Goal: Understand site structure: Understand site structure

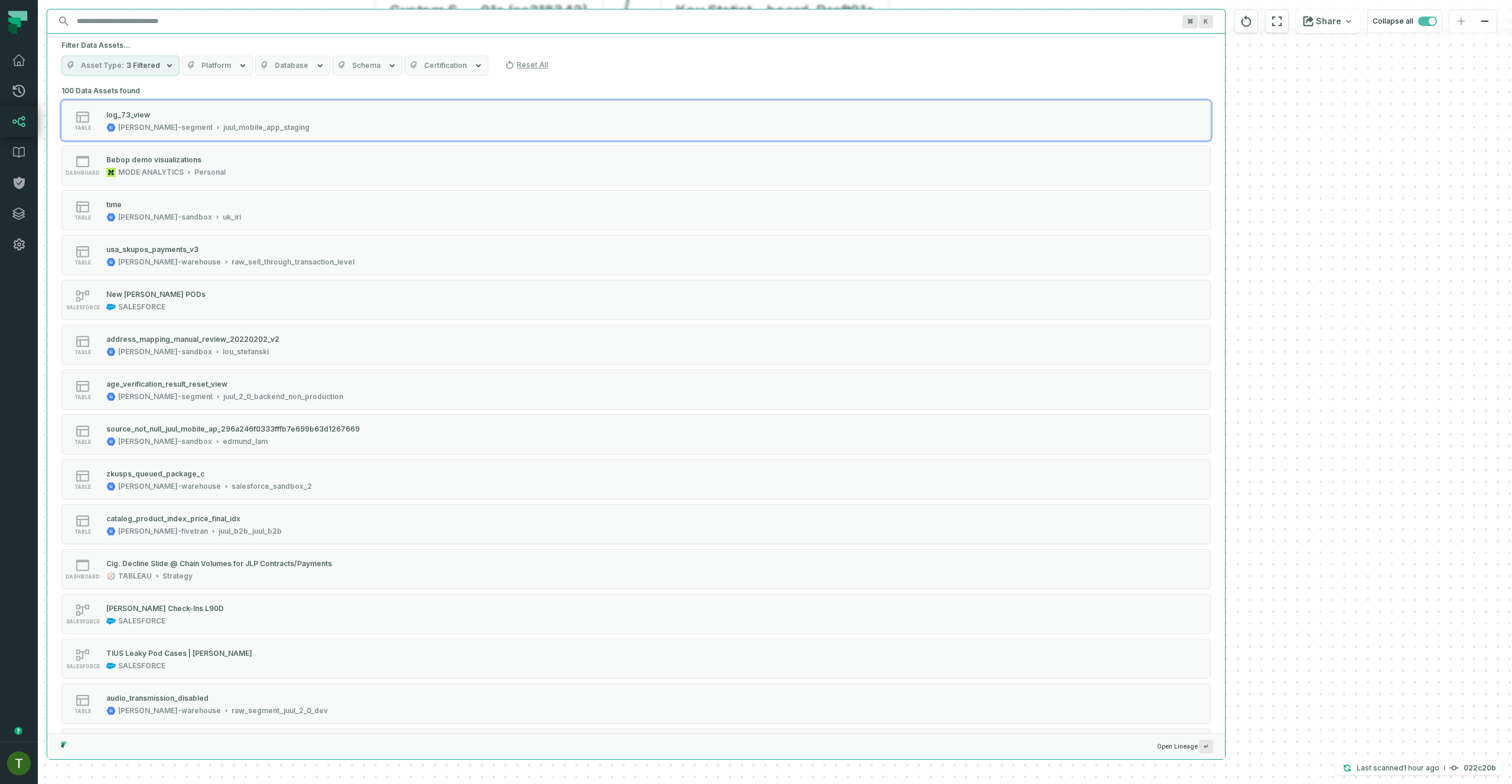
click at [341, 23] on input "Discovery Provider cmdk menu" at bounding box center [625, 21] width 1111 height 19
type input "*"
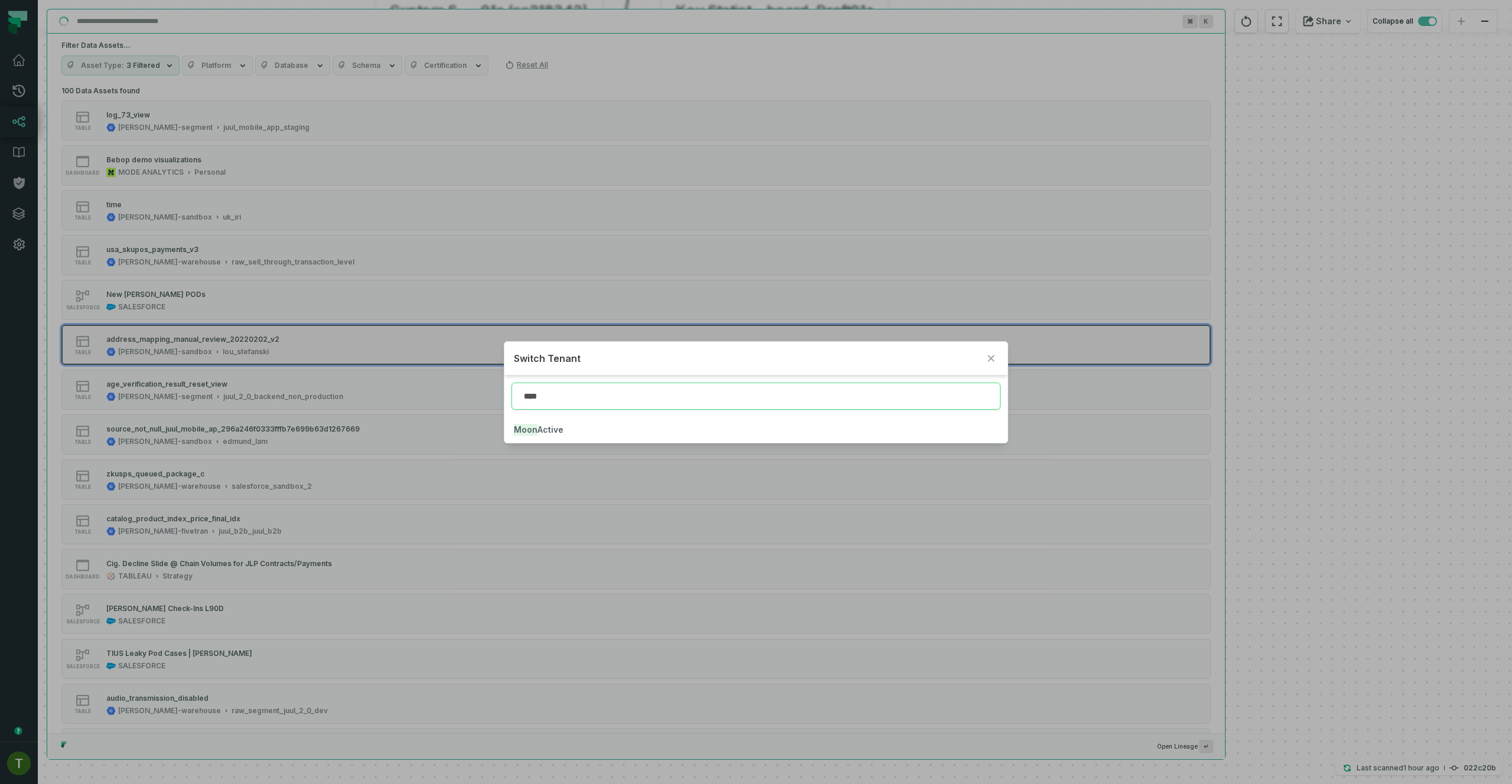
type input "****"
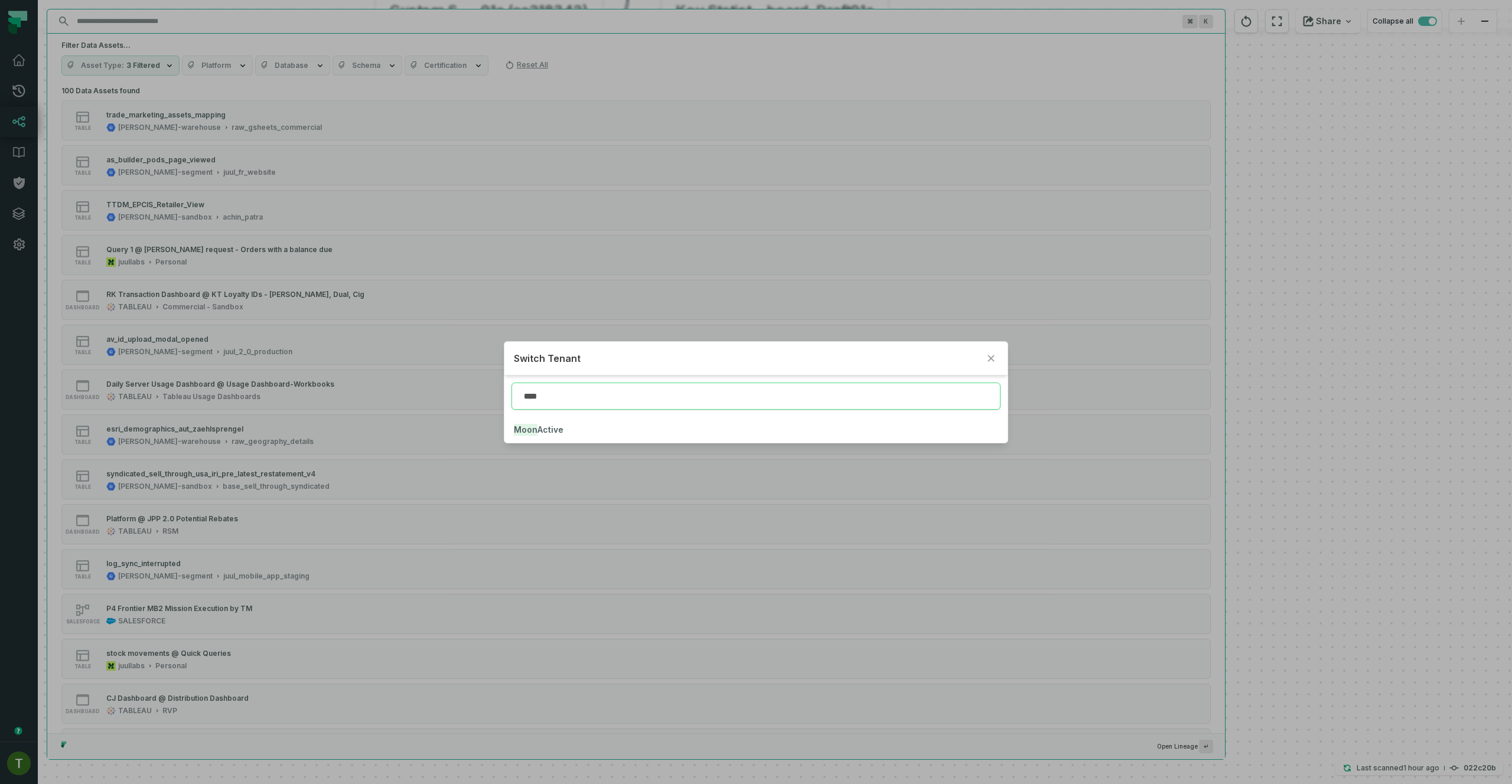
click button "Moon Active" at bounding box center [755, 429] width 503 height 26
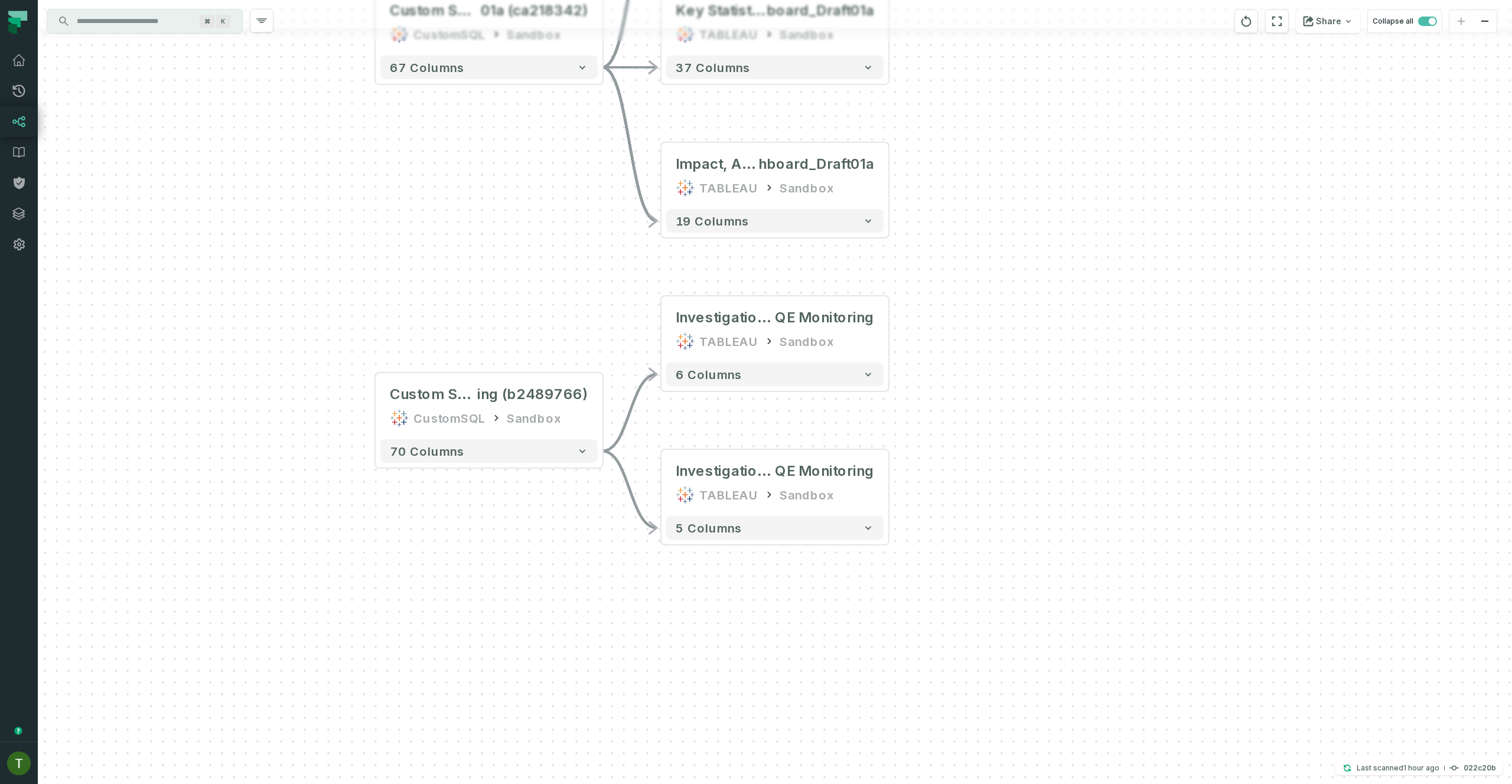
click at [37, 127] on link "Lineage" at bounding box center [19, 122] width 37 height 31
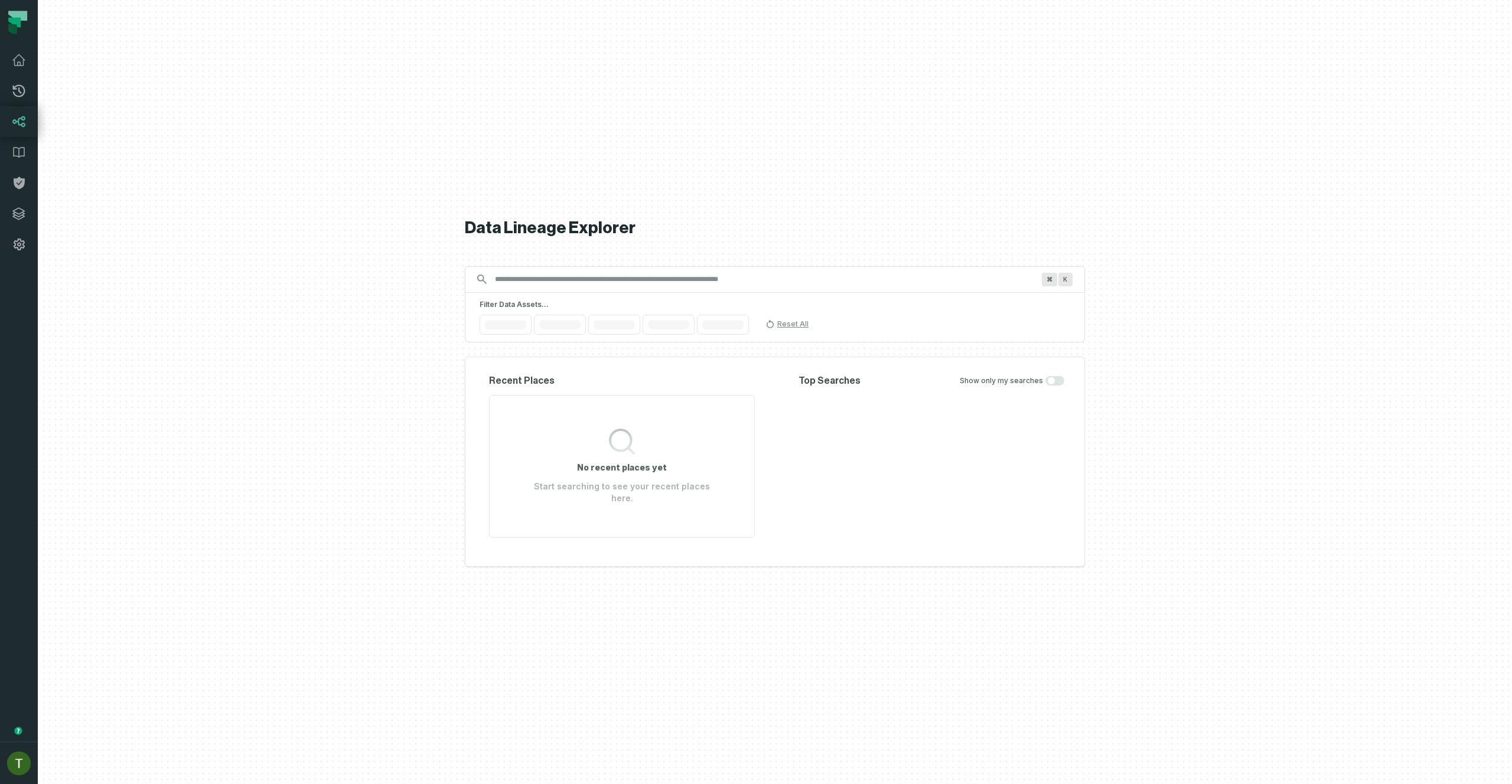
click at [21, 122] on icon at bounding box center [19, 121] width 14 height 14
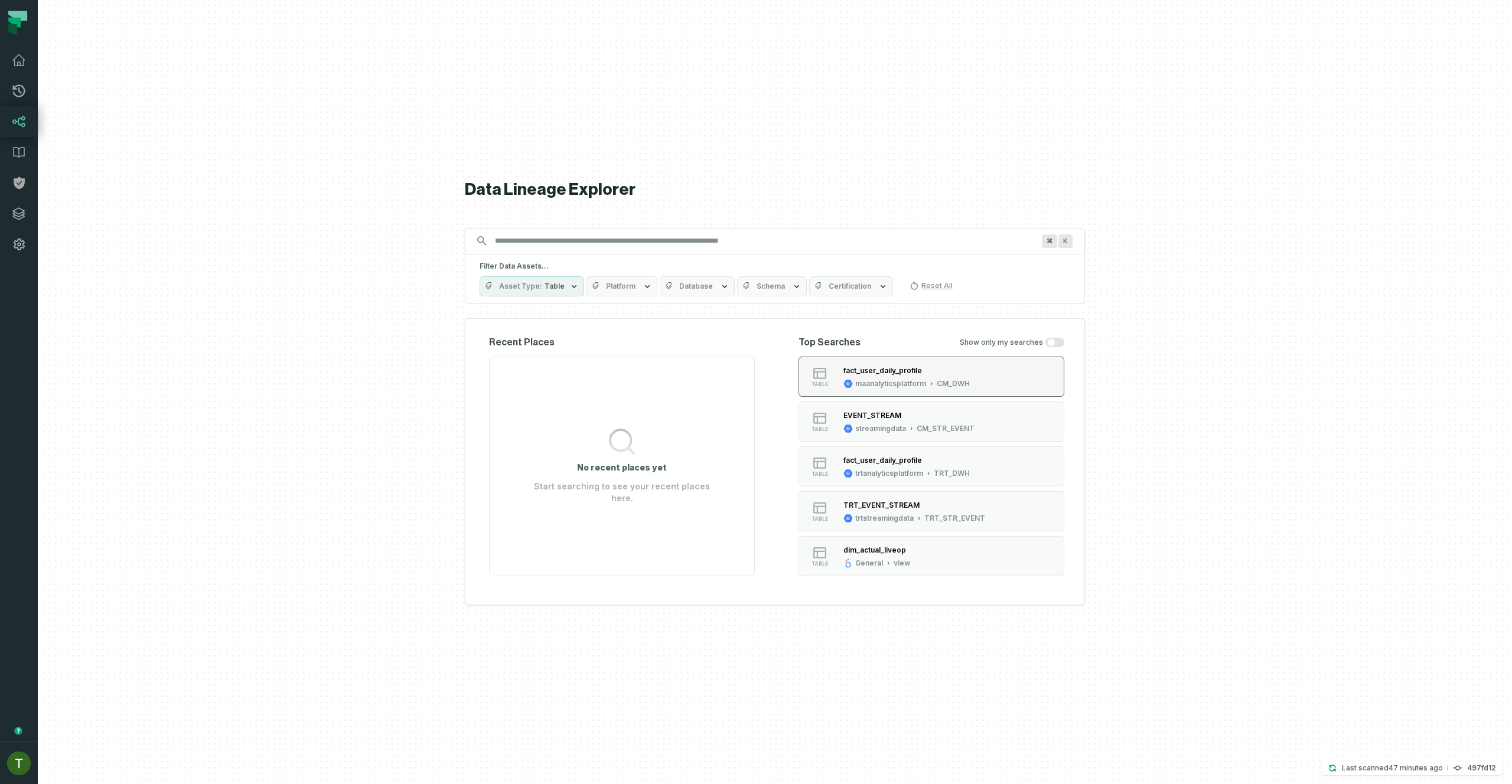
click at [892, 387] on div "maanalyticsplatform" at bounding box center [890, 384] width 71 height 10
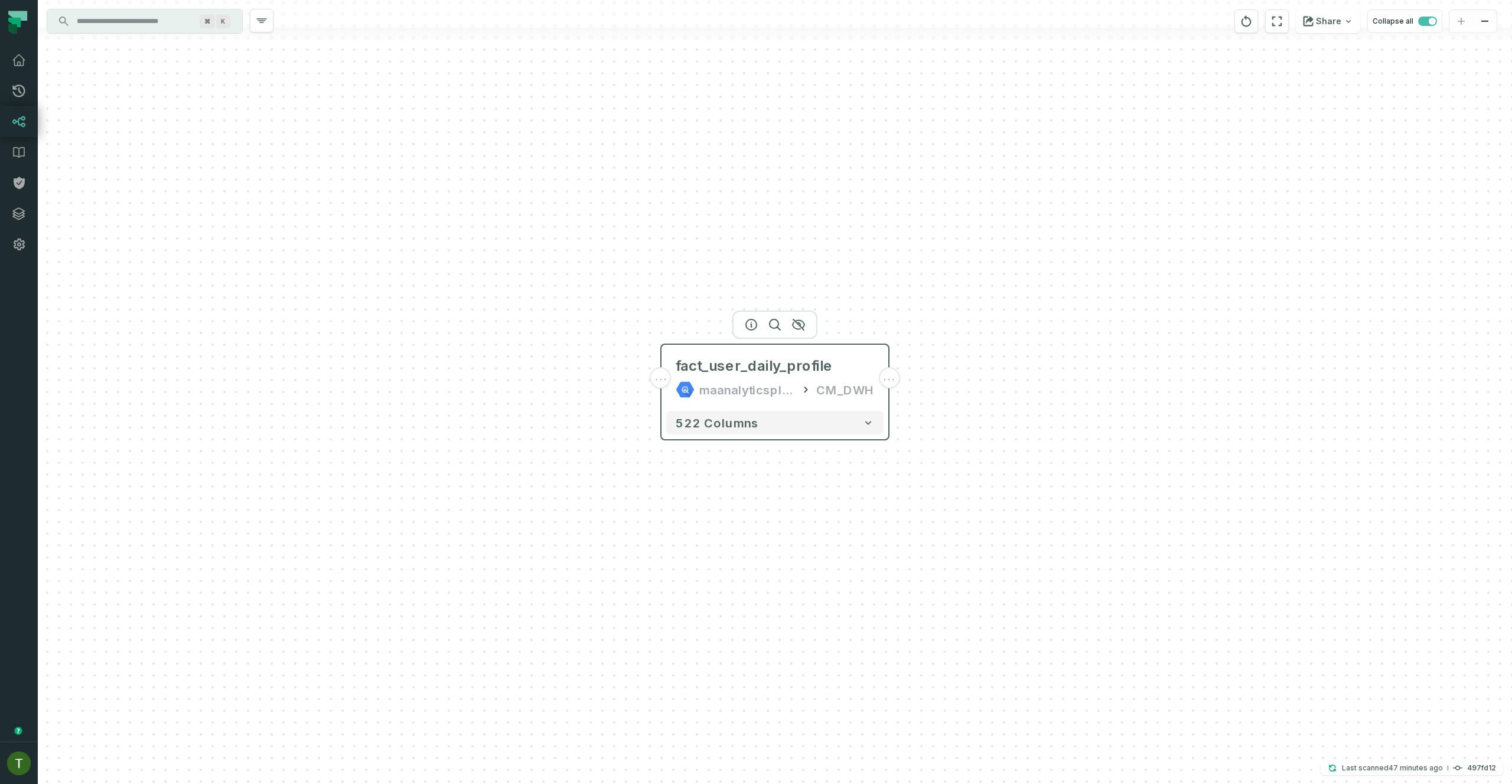
click at [664, 383] on div "..." at bounding box center [660, 377] width 21 height 21
click at [662, 373] on button "+" at bounding box center [660, 377] width 21 height 21
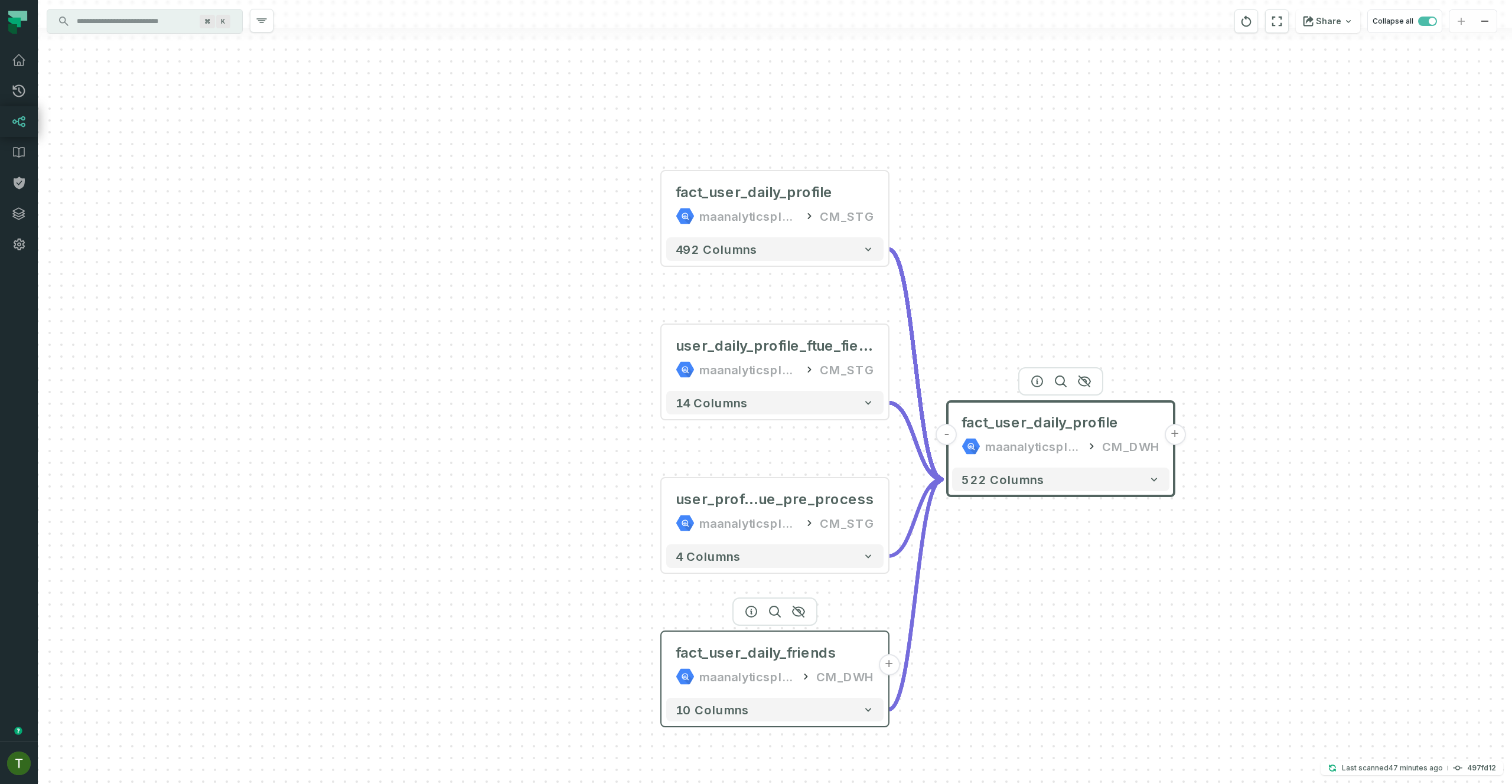
click at [789, 671] on div "maanalyticsplatform" at bounding box center [747, 676] width 96 height 19
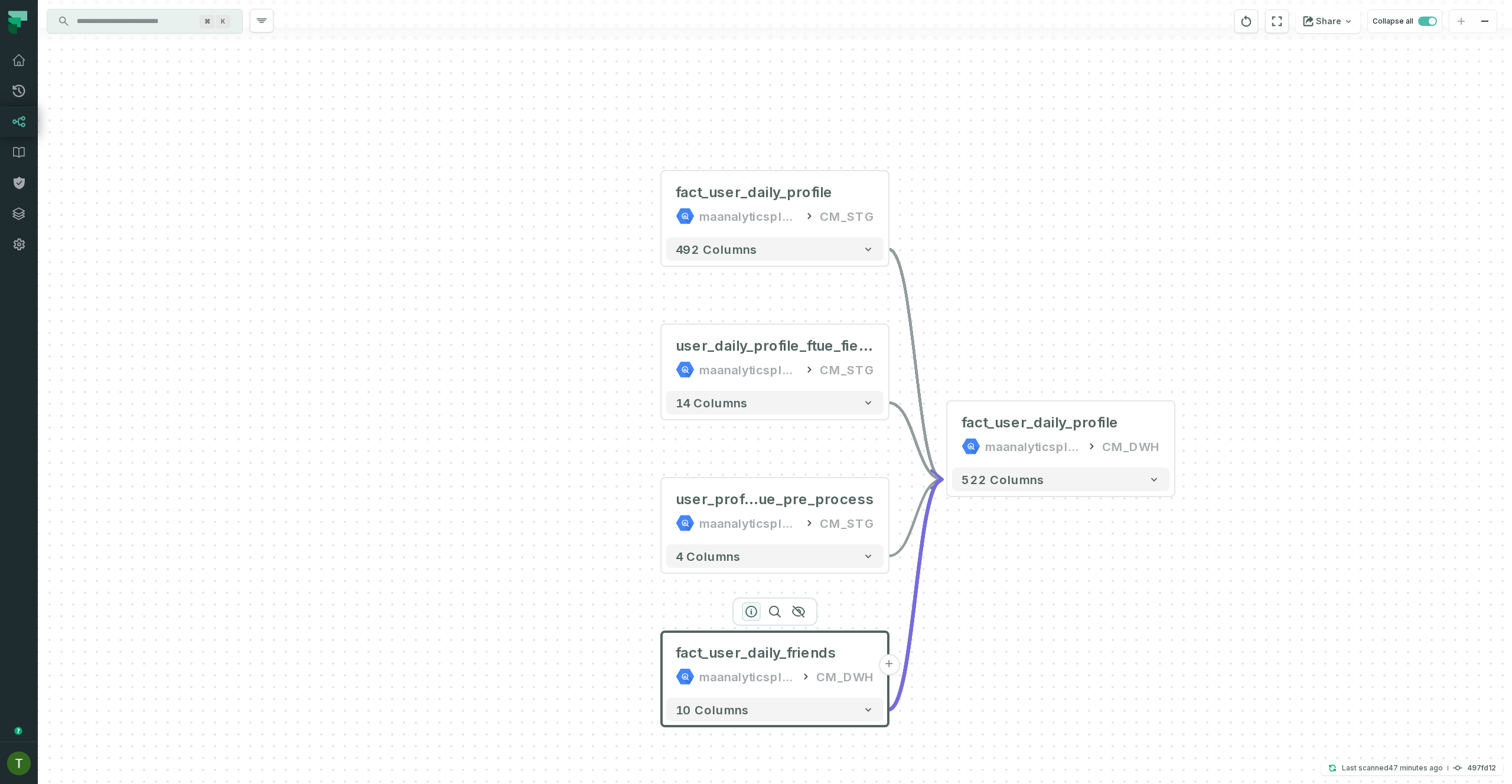
click at [759, 609] on button "button" at bounding box center [751, 611] width 19 height 19
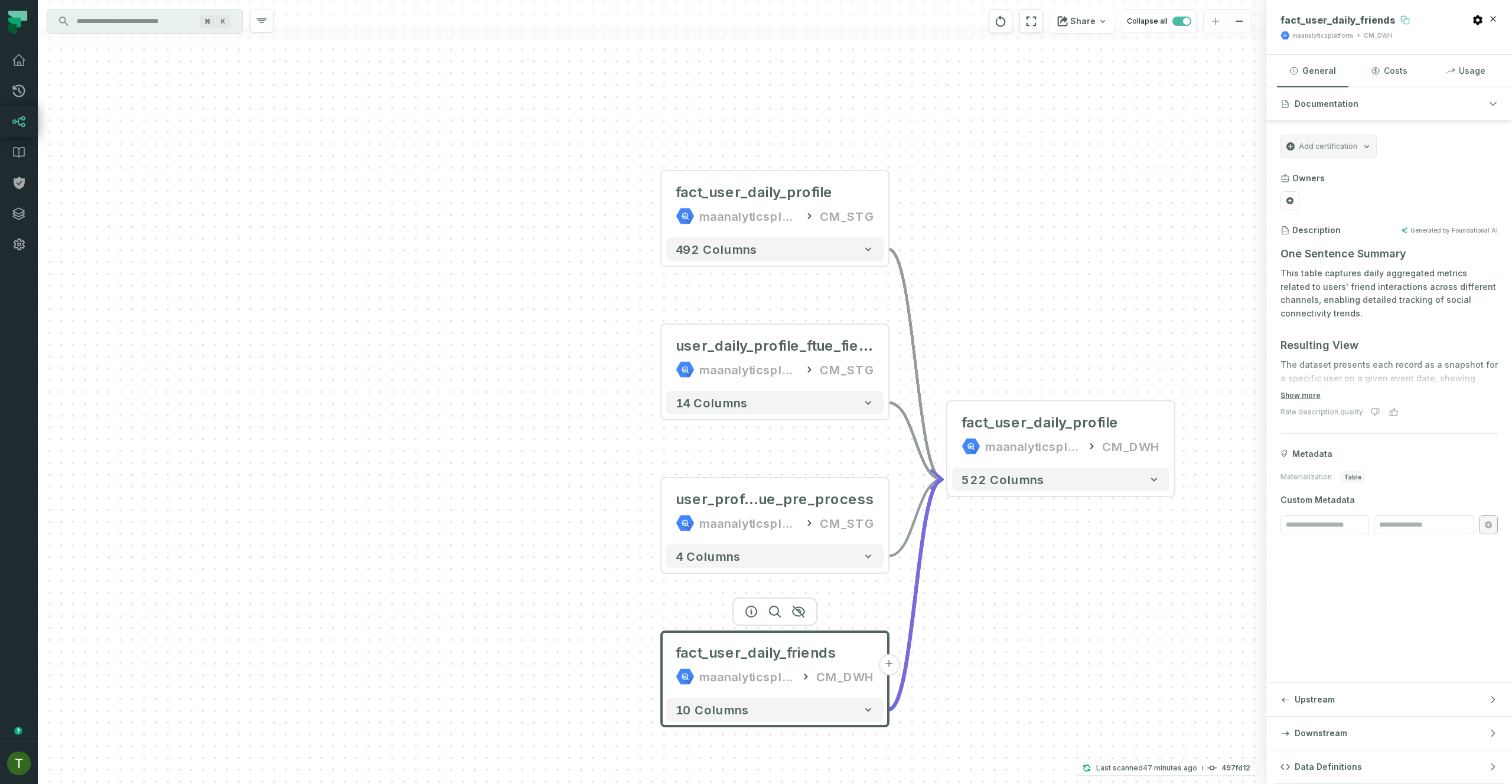
click at [1400, 21] on icon at bounding box center [1405, 20] width 10 height 10
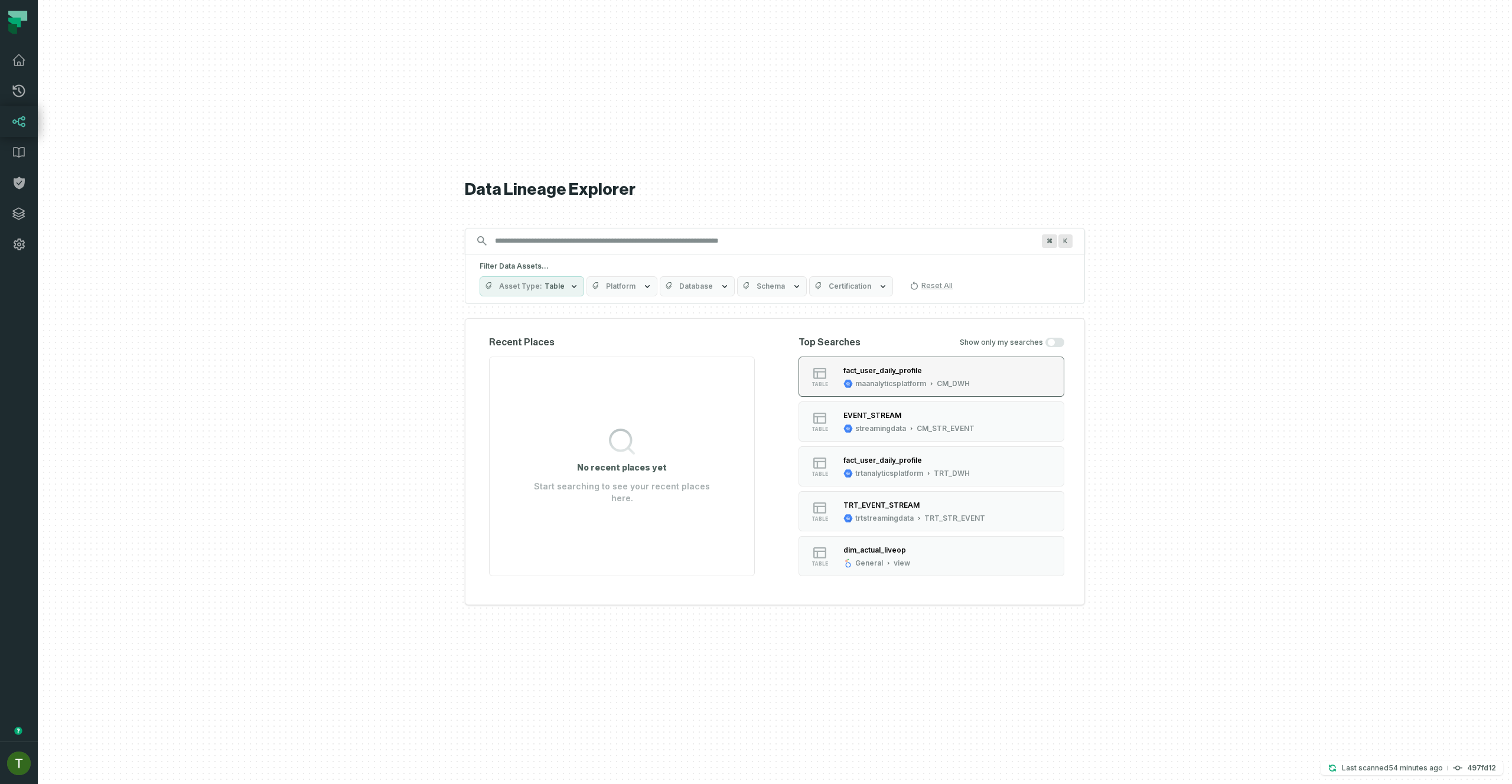
click at [891, 384] on div "maanalyticsplatform" at bounding box center [890, 384] width 71 height 10
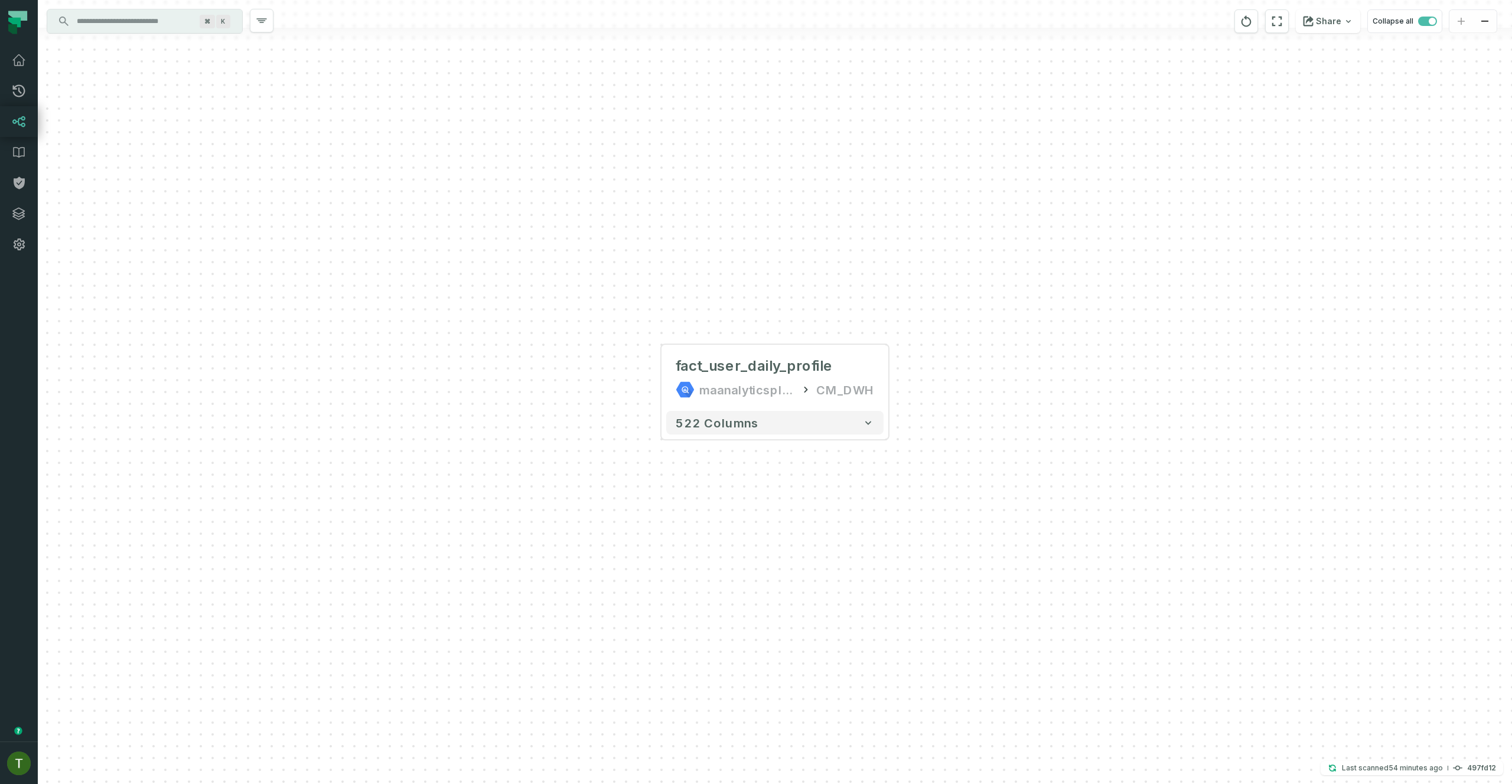
click at [11, 131] on link "Lineage" at bounding box center [19, 122] width 37 height 31
click at [25, 112] on link "Lineage" at bounding box center [19, 122] width 37 height 31
click at [28, 103] on link "Pull Requests" at bounding box center [19, 91] width 37 height 31
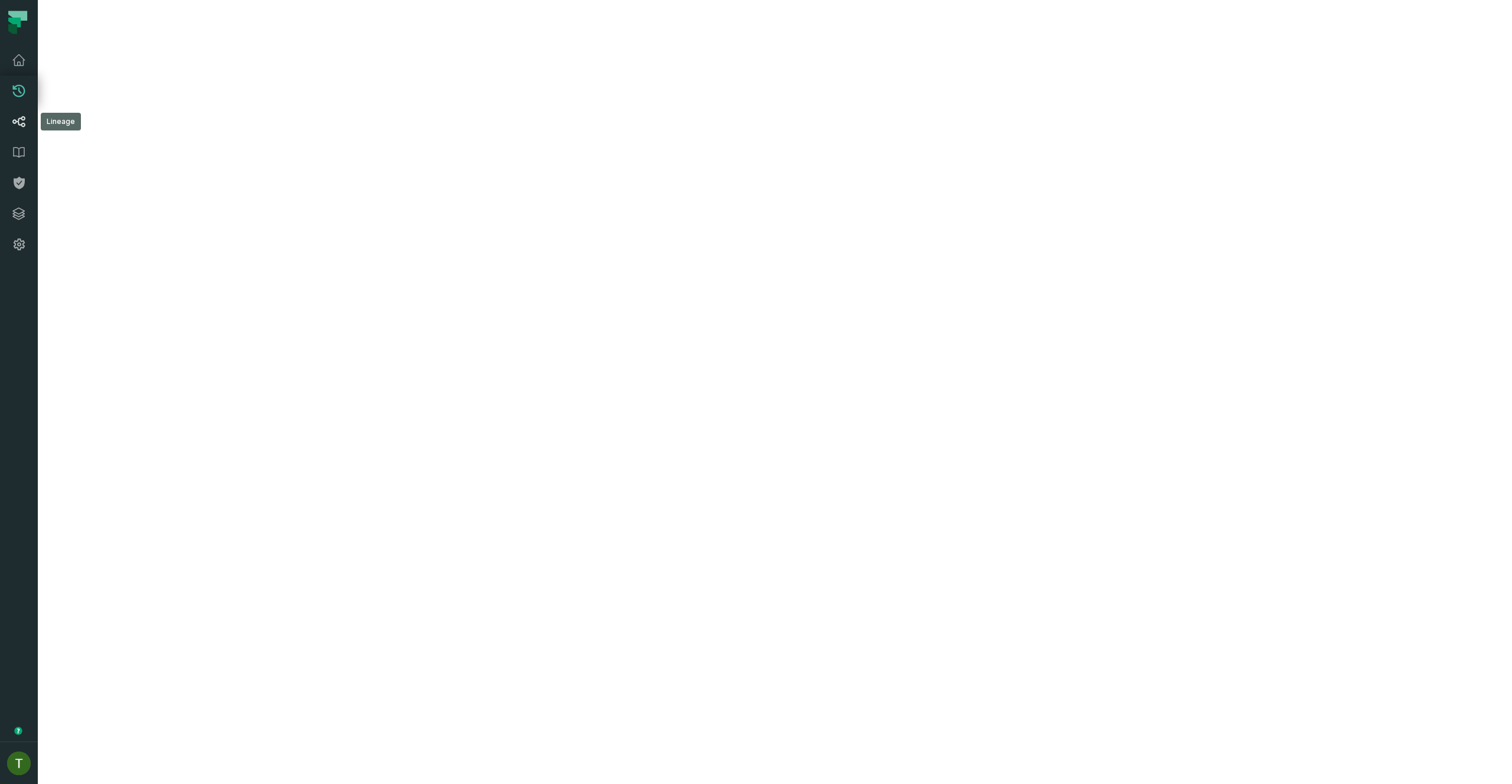
click at [23, 113] on link "Lineage" at bounding box center [19, 122] width 37 height 31
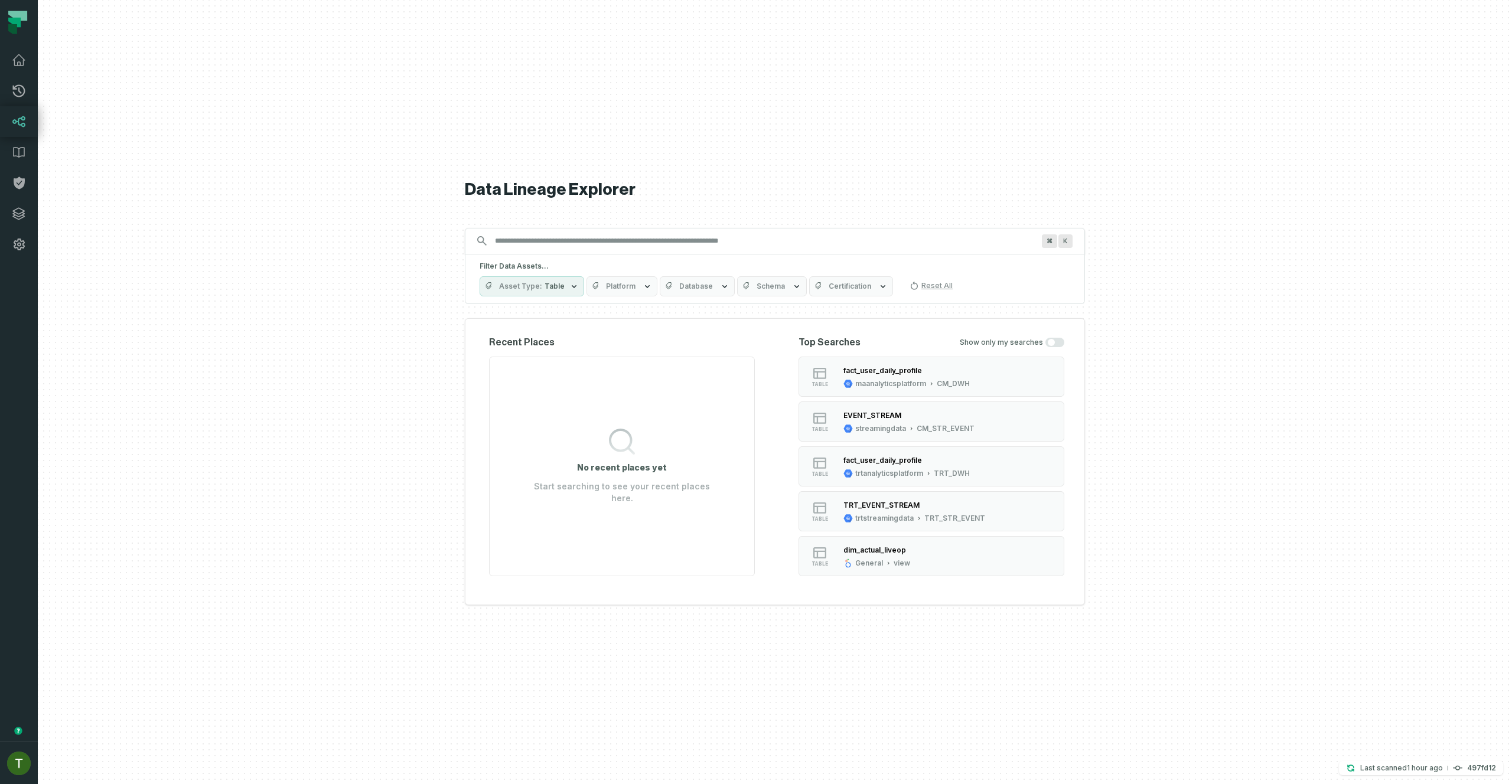
click at [24, 118] on icon at bounding box center [19, 121] width 12 height 10
click at [872, 370] on div "fact_user_daily_profile" at bounding box center [883, 371] width 79 height 9
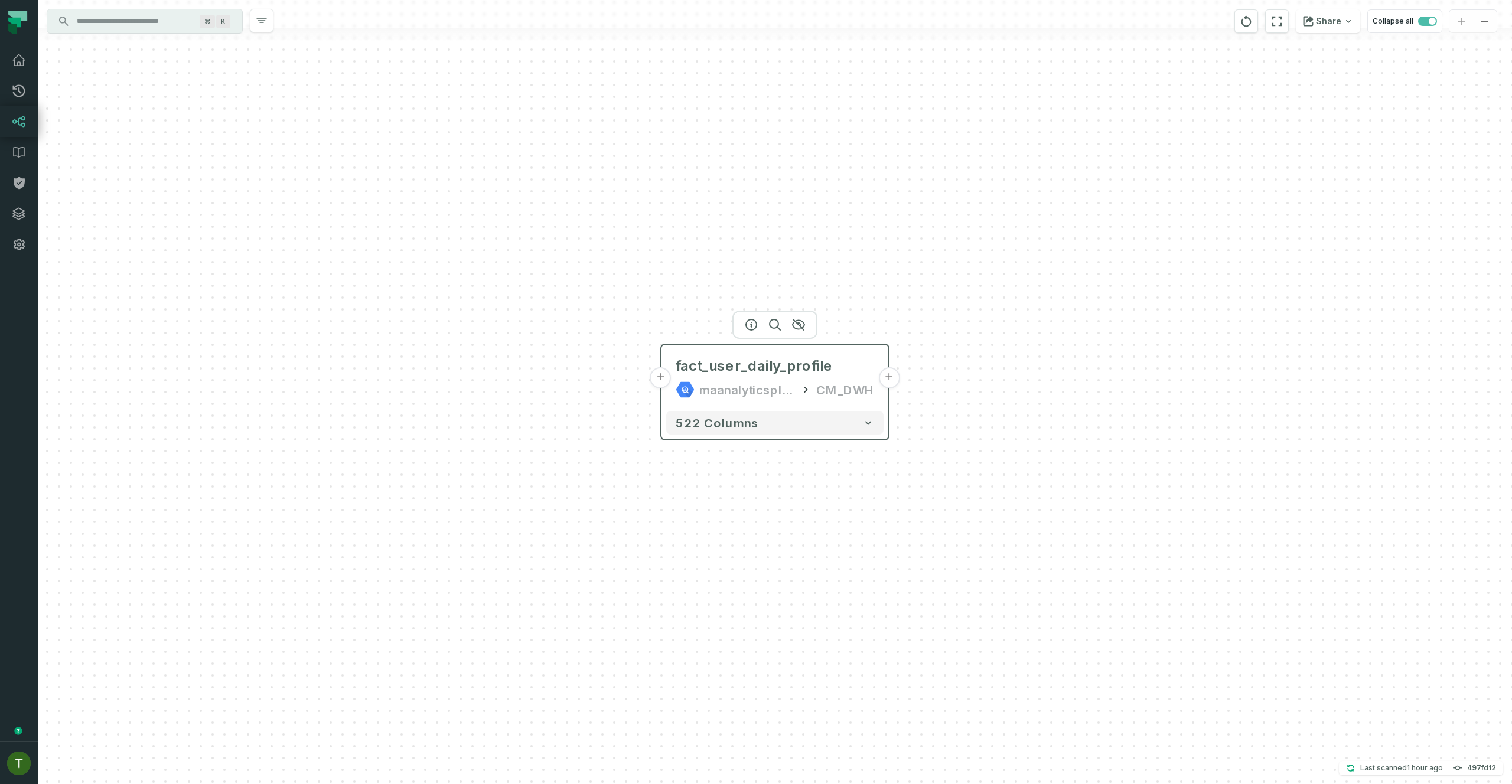
click at [663, 386] on button "+" at bounding box center [660, 377] width 21 height 21
